Goal: Task Accomplishment & Management: Use online tool/utility

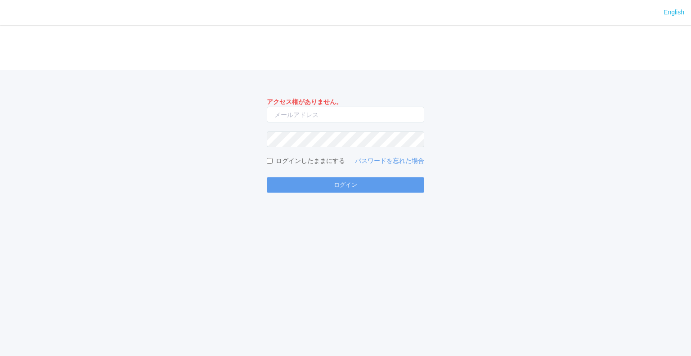
click at [361, 124] on form "アクセス権がありません。 ログインしたままにする パスワードを忘れた場合 ログイン" at bounding box center [345, 144] width 157 height 95
click at [366, 118] on input "email" at bounding box center [345, 115] width 157 height 16
type input "[EMAIL_ADDRESS][DOMAIN_NAME]"
click at [267, 177] on button "ログイン" at bounding box center [345, 184] width 157 height 15
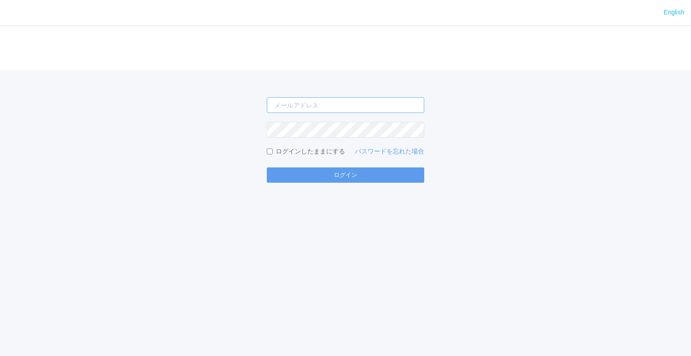
click at [338, 108] on input "email" at bounding box center [345, 105] width 157 height 16
type input "[EMAIL_ADDRESS][DOMAIN_NAME]"
click at [267, 167] on button "ログイン" at bounding box center [345, 174] width 157 height 15
click at [635, 332] on div "English ログイン ログインしたままにする パスワードを忘れた場合 ログイン" at bounding box center [345, 178] width 691 height 356
click at [357, 109] on input "email" at bounding box center [345, 105] width 157 height 16
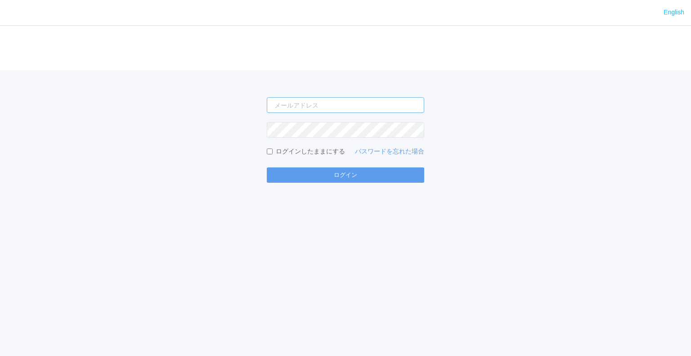
type input "[EMAIL_ADDRESS][DOMAIN_NAME]"
click at [362, 119] on form "jp-atp-admin@dj.kyocera.com ログインしたままにする パスワードを忘れた場合 ログイン" at bounding box center [345, 139] width 157 height 85
click at [267, 167] on button "ログイン" at bounding box center [345, 174] width 157 height 15
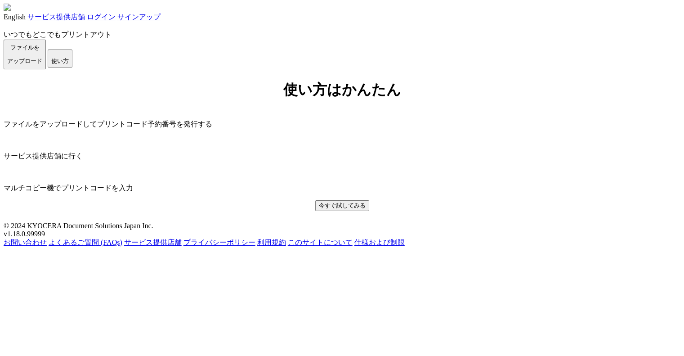
click at [116, 16] on link "ログイン" at bounding box center [101, 17] width 29 height 8
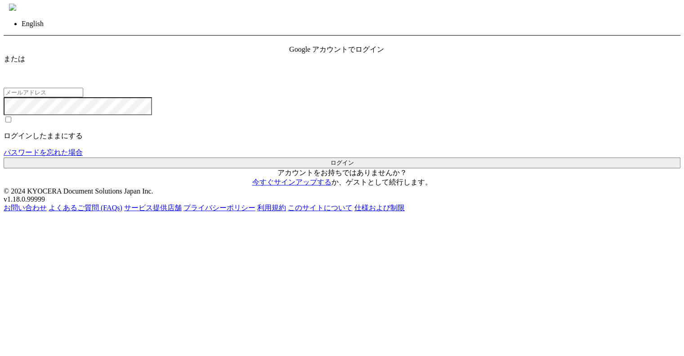
click at [353, 54] on div "Google アカウントでログイン" at bounding box center [342, 49] width 106 height 9
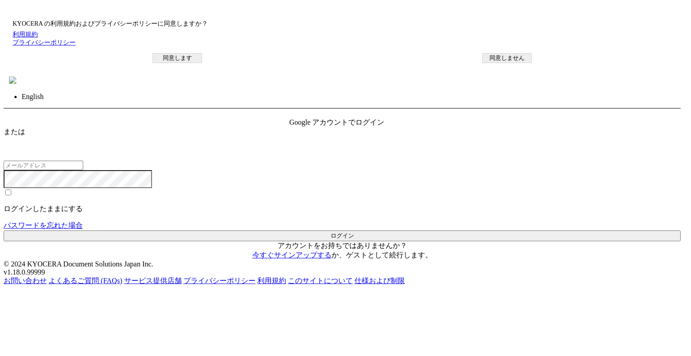
click at [76, 46] on link "プライバシーポリシー" at bounding box center [44, 42] width 63 height 7
click at [202, 63] on button "同意します" at bounding box center [176, 58] width 49 height 10
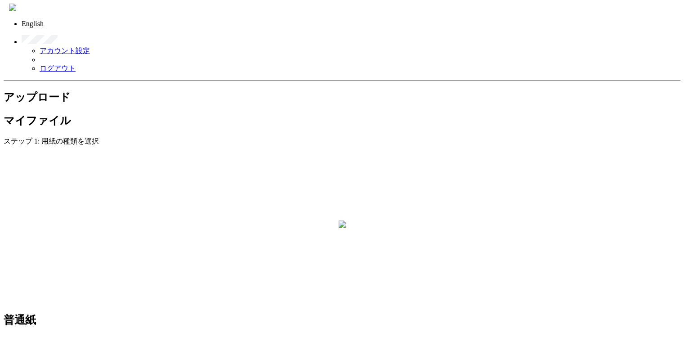
click at [76, 64] on link "ログアウト" at bounding box center [58, 68] width 36 height 8
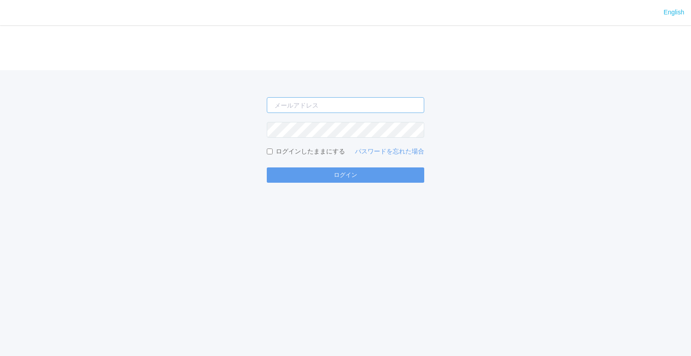
click at [361, 108] on input "email" at bounding box center [345, 105] width 157 height 16
type input "[EMAIL_ADDRESS][DOMAIN_NAME]"
click at [267, 167] on button "ログイン" at bounding box center [345, 174] width 157 height 15
